Goal: Information Seeking & Learning: Find specific fact

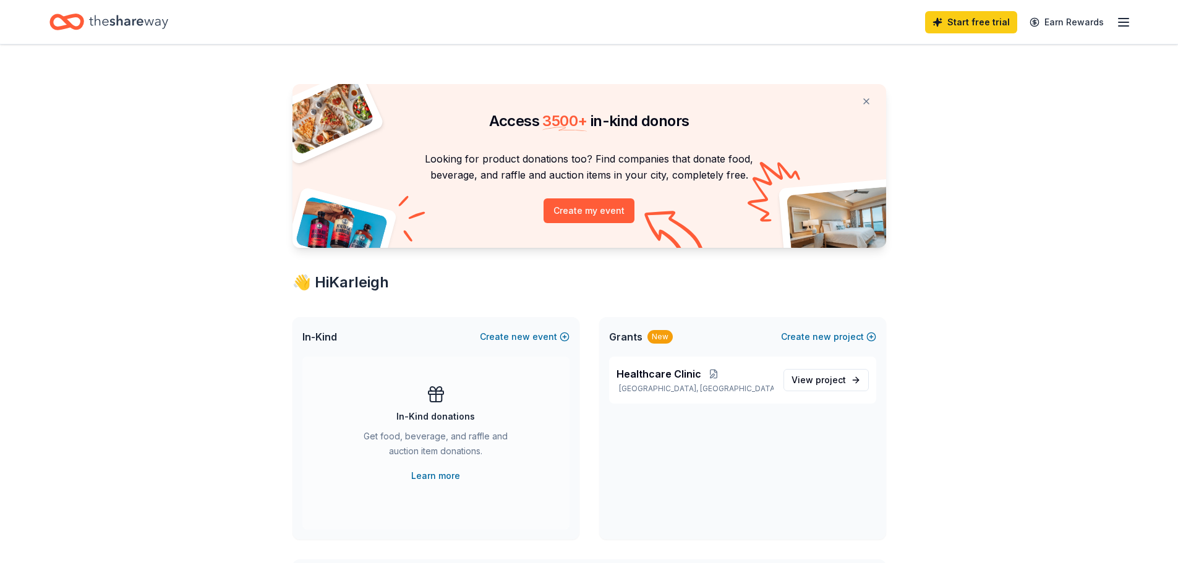
click at [65, 18] on icon "Home" at bounding box center [72, 21] width 19 height 12
click at [1126, 23] on icon "button" at bounding box center [1123, 22] width 15 height 15
click at [909, 72] on div "Access 3500 + in-kind donors Looking for product donations too? Find companies …" at bounding box center [589, 571] width 1178 height 1052
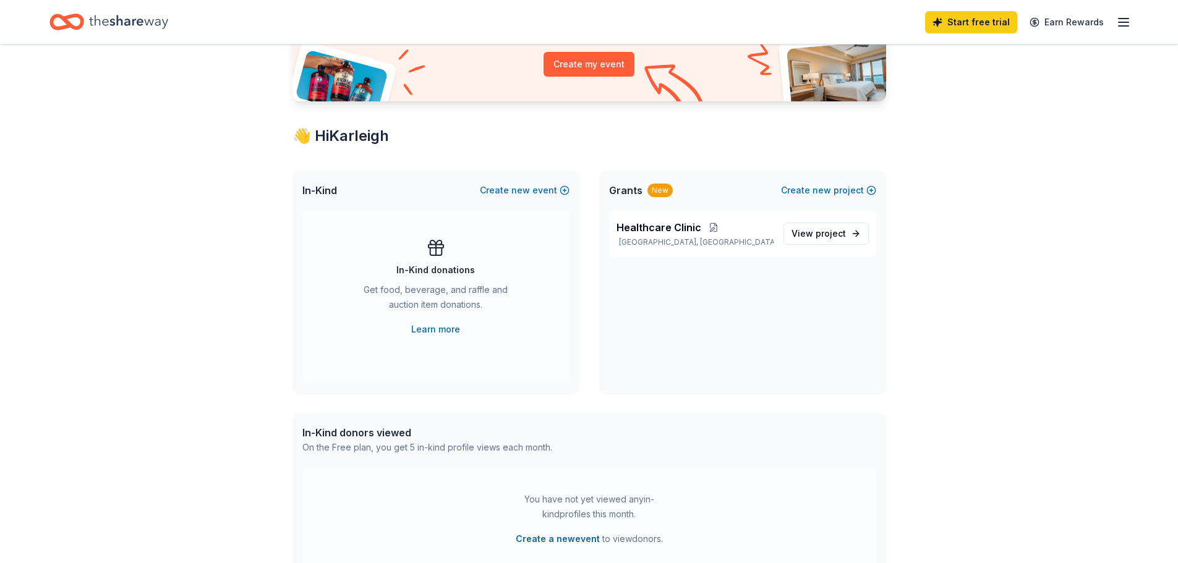
scroll to position [127, 0]
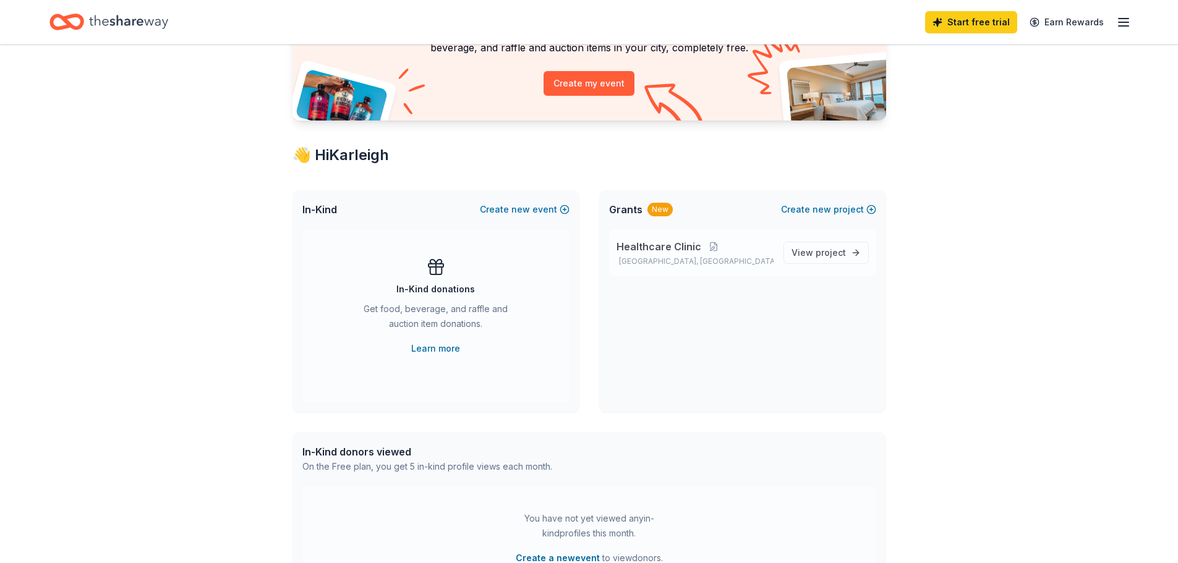
click at [656, 249] on span "Healthcare Clinic" at bounding box center [658, 246] width 85 height 15
click at [644, 247] on span "Healthcare Clinic" at bounding box center [658, 246] width 85 height 15
click at [804, 251] on span "View project" at bounding box center [818, 252] width 54 height 15
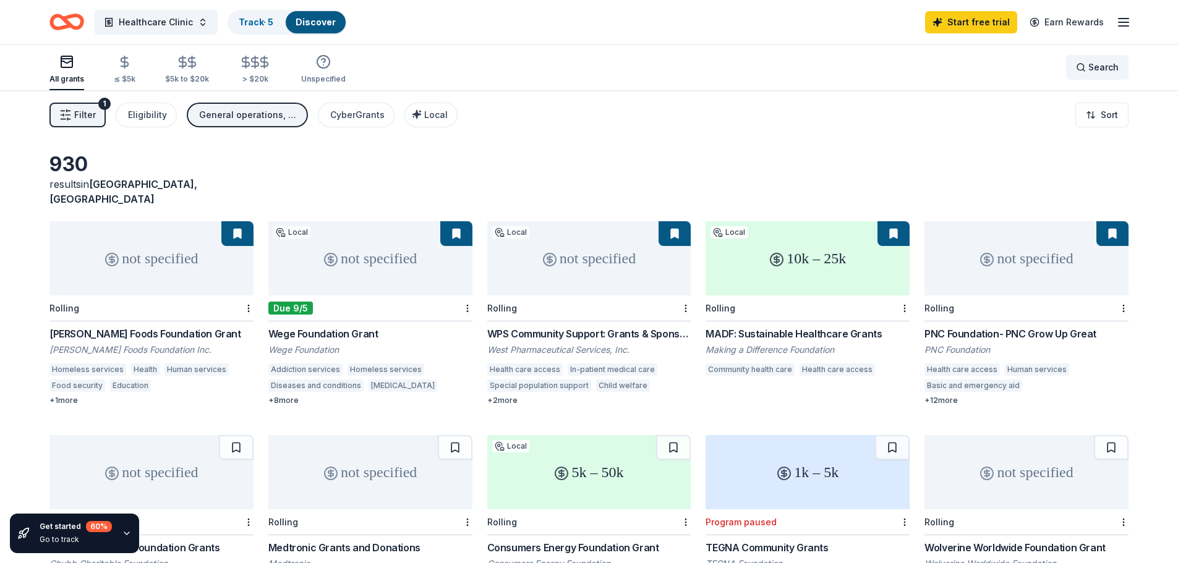
click at [1083, 69] on div "Search" at bounding box center [1097, 67] width 43 height 15
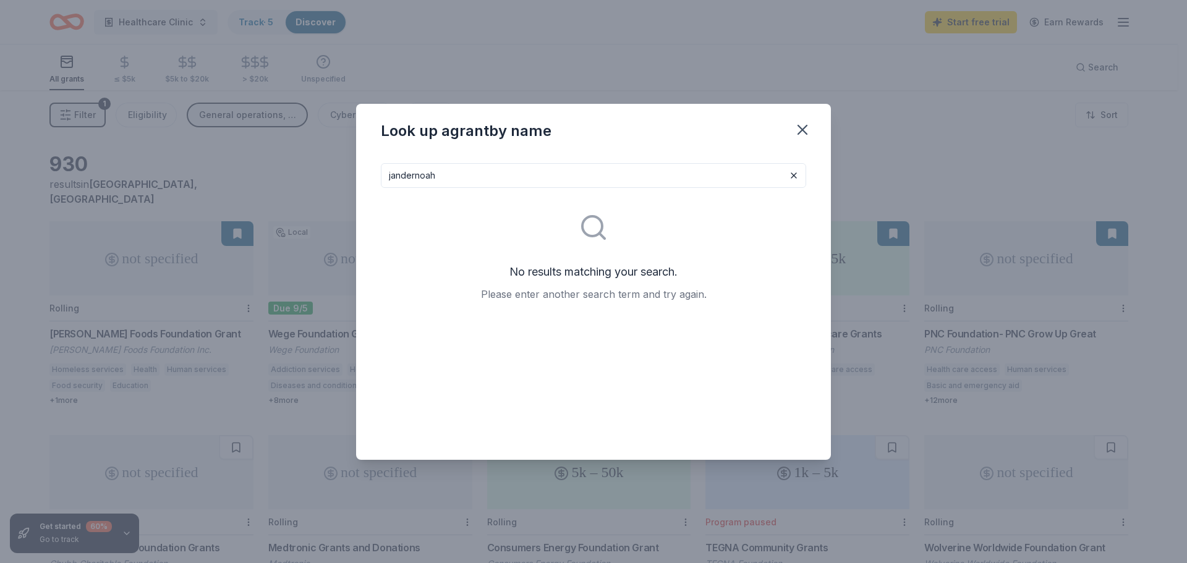
click at [453, 178] on input "jandernoah" at bounding box center [593, 175] width 425 height 25
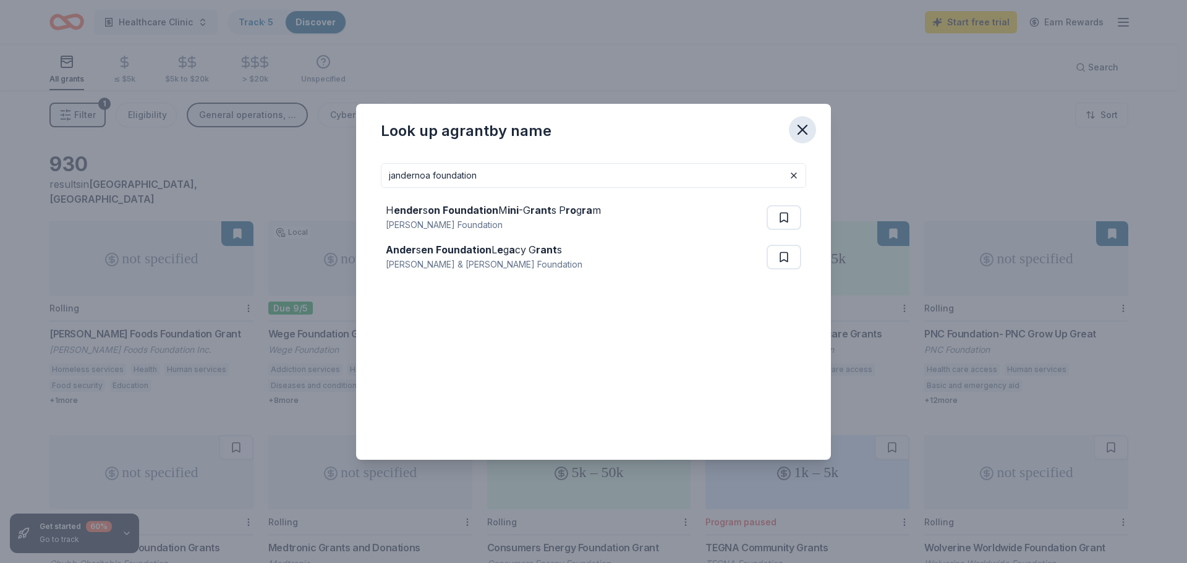
type input "jandernoa foundation"
click at [792, 132] on button "button" at bounding box center [802, 129] width 27 height 27
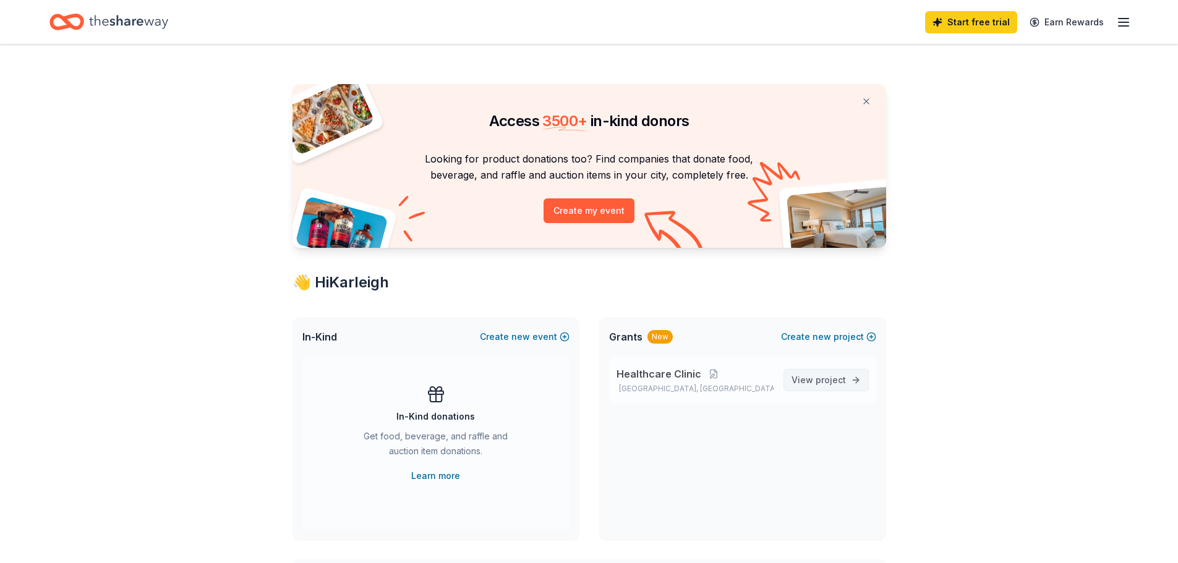
click at [827, 376] on span "project" at bounding box center [830, 380] width 30 height 11
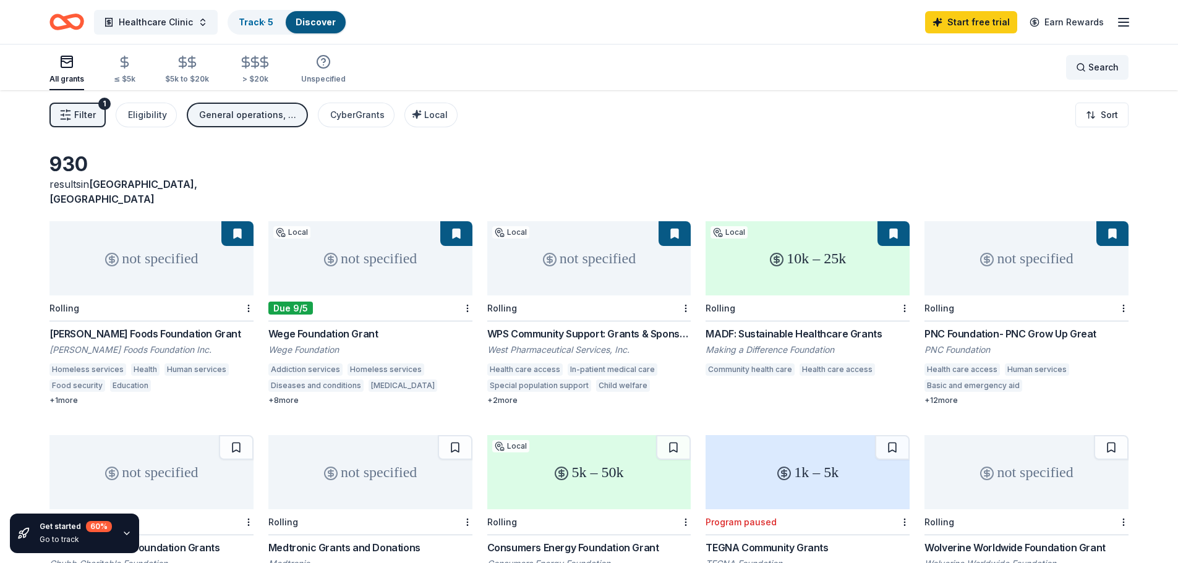
click at [1091, 62] on span "Search" at bounding box center [1103, 67] width 30 height 15
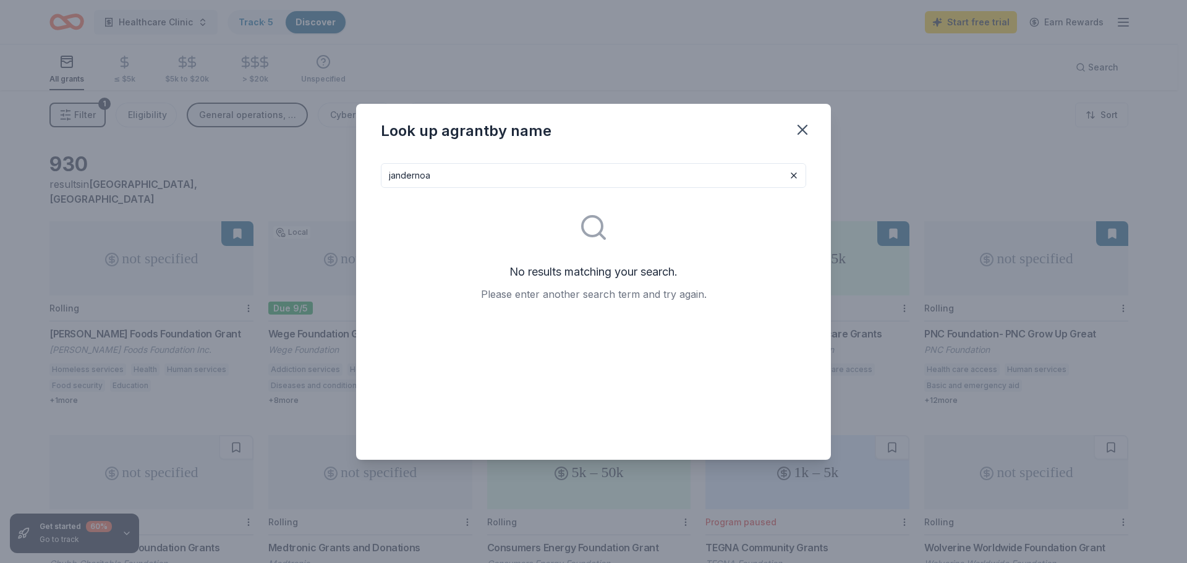
type input "jandernoa"
click at [799, 124] on icon "button" at bounding box center [802, 129] width 17 height 17
